Goal: Book appointment/travel/reservation

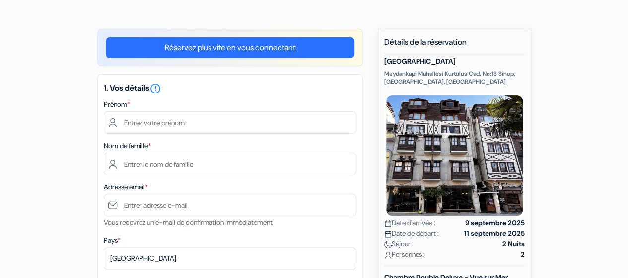
type input "[PERSON_NAME]"
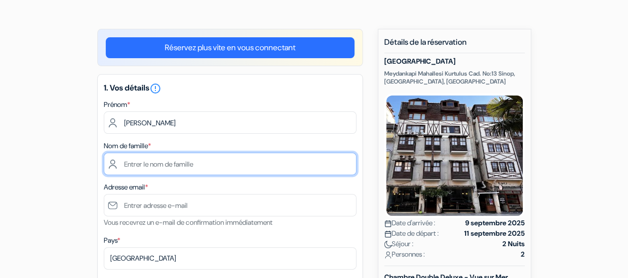
type input "Demarcy"
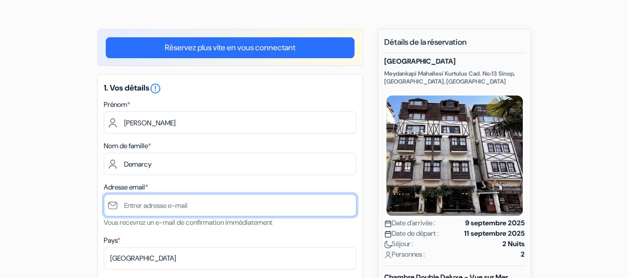
type input "[EMAIL_ADDRESS][DOMAIN_NAME]"
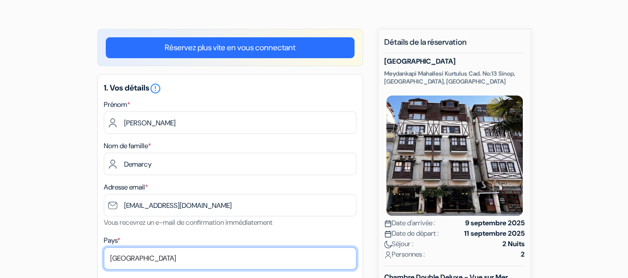
select select "fr"
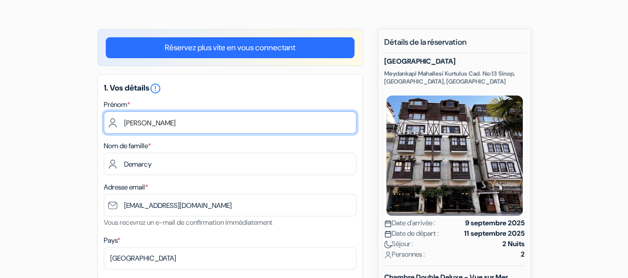
type input "7 50 92 70 99"
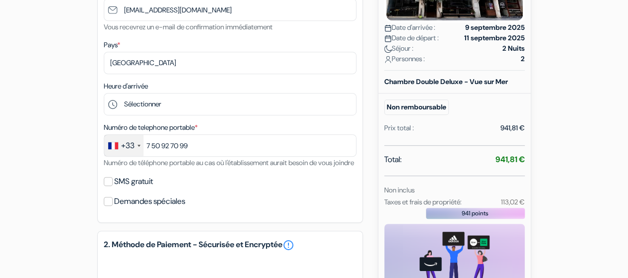
scroll to position [257, 0]
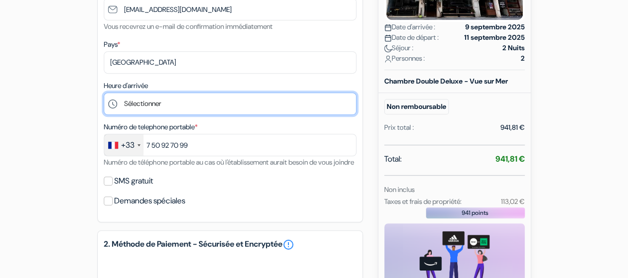
click at [186, 106] on select "Sélectionner 14:00 15:00 16:00 17:00 18:00 19:00 20:00 21:00 22:00 23:00 0:00" at bounding box center [230, 103] width 253 height 22
select select "15"
click at [104, 93] on select "Sélectionner 14:00 15:00 16:00 17:00 18:00 19:00 20:00 21:00 22:00 23:00 0:00" at bounding box center [230, 103] width 253 height 22
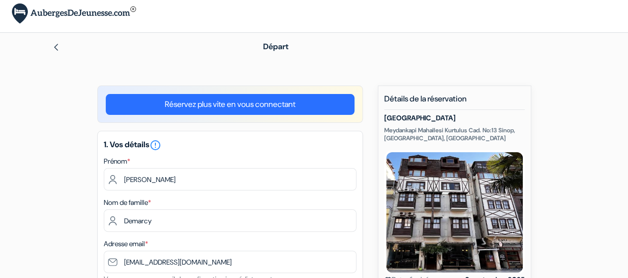
scroll to position [0, 0]
